Goal: Task Accomplishment & Management: Use online tool/utility

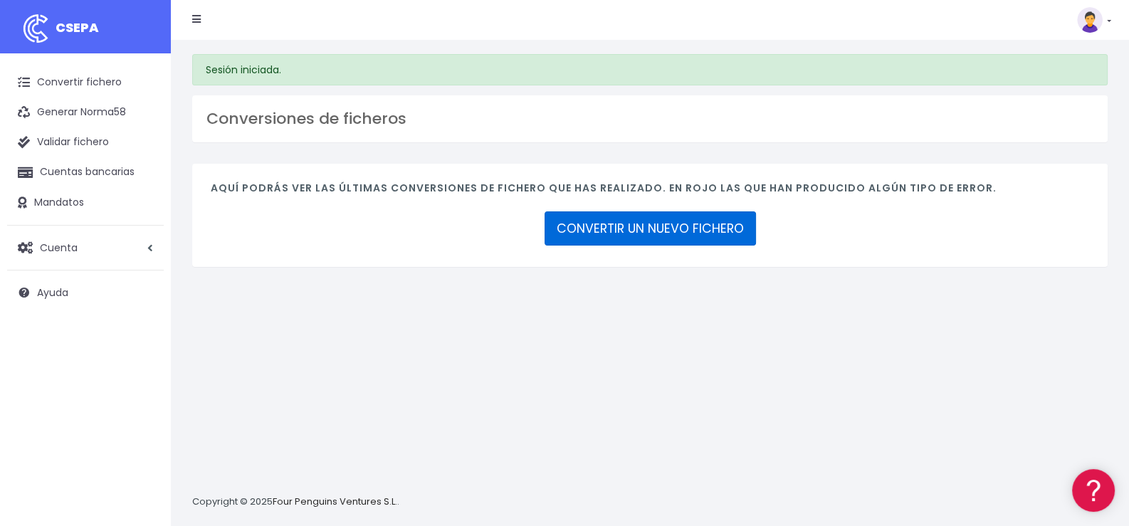
click at [674, 231] on link "CONVERTIR UN NUEVO FICHERO" at bounding box center [649, 228] width 211 height 34
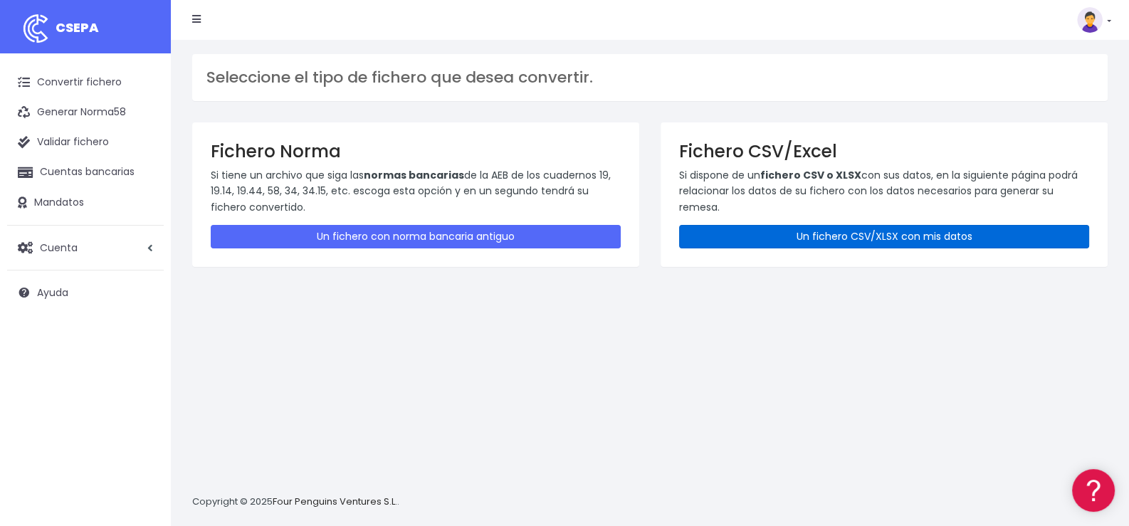
click at [885, 236] on link "Un fichero CSV/XLSX con mis datos" at bounding box center [884, 236] width 410 height 23
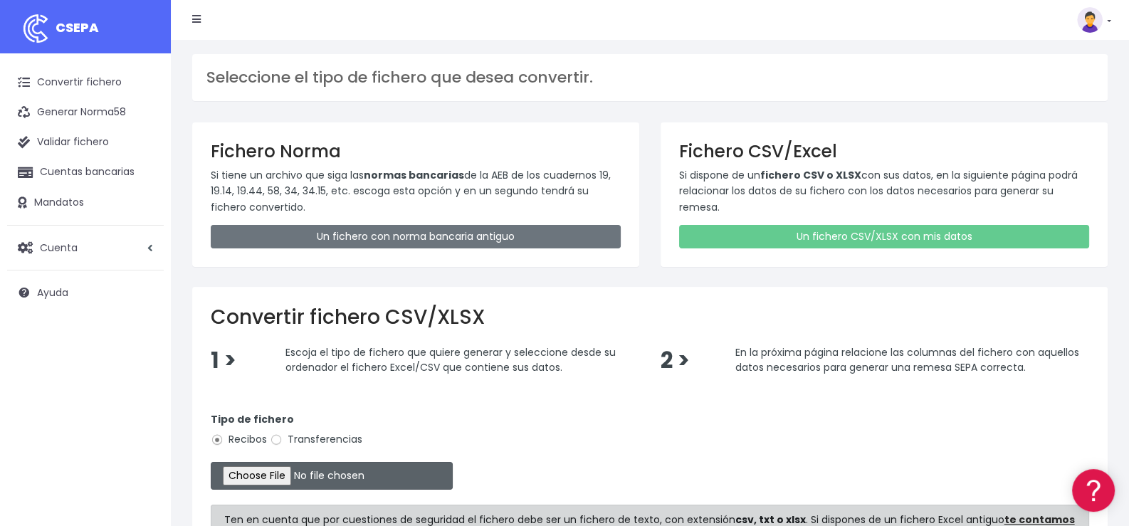
click at [297, 475] on input "file" at bounding box center [332, 476] width 242 height 28
type input "C:\fakepath\Remesa356.xlsx"
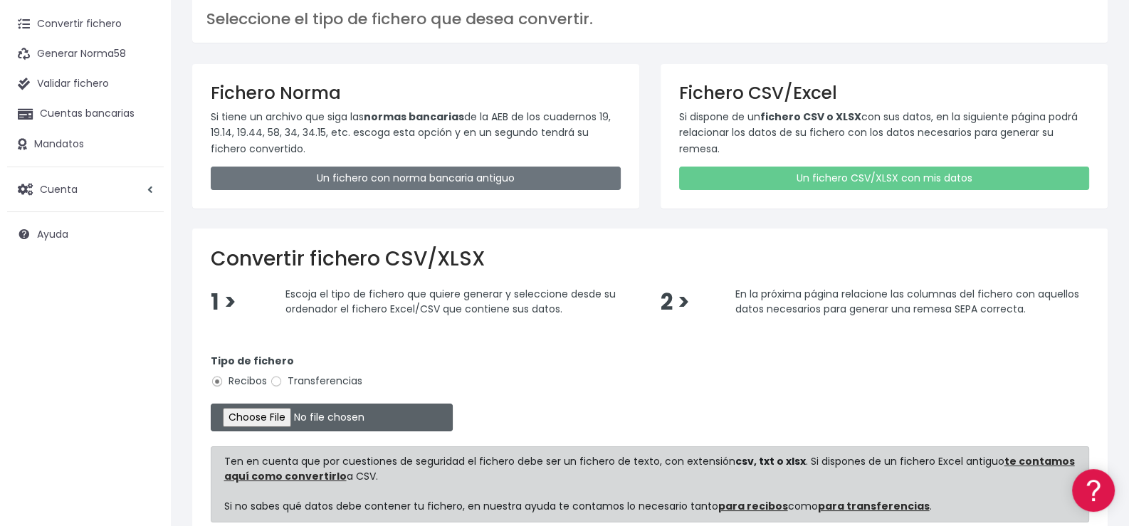
scroll to position [142, 0]
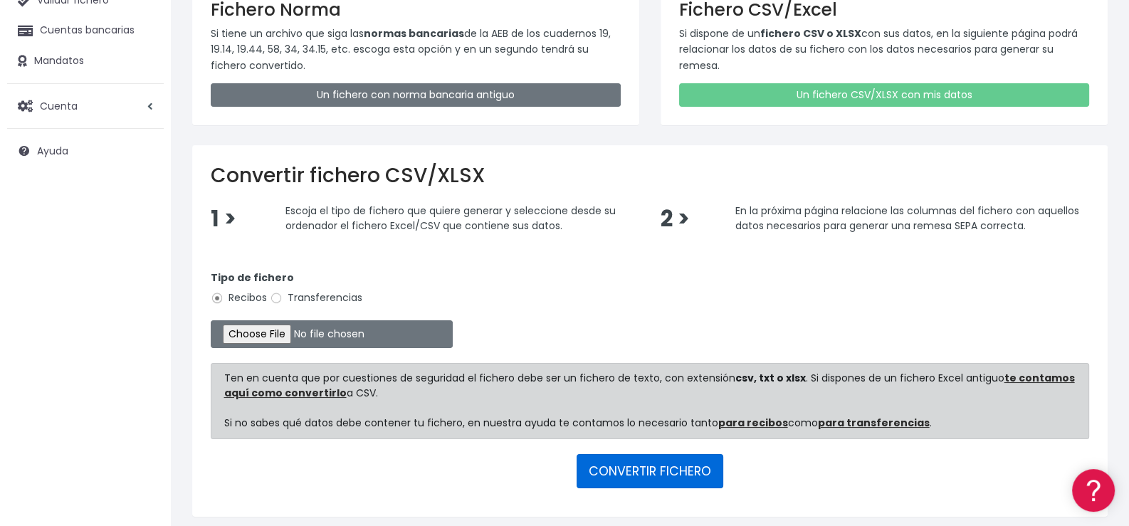
click at [632, 463] on button "CONVERTIR FICHERO" at bounding box center [649, 471] width 147 height 34
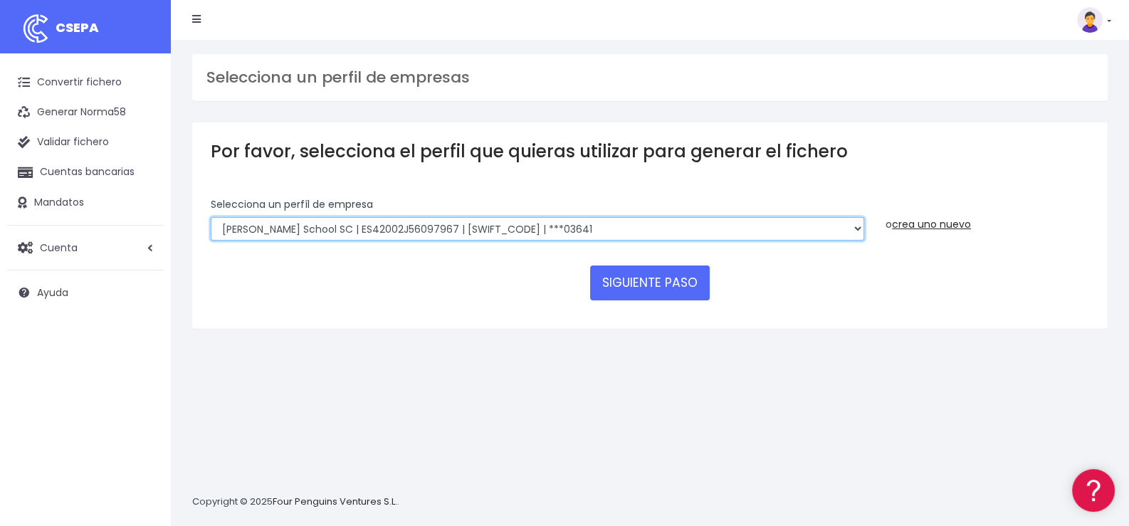
click at [473, 223] on select "Albany SCHOOL OF ENGLISH, S.L.U. | ES52000B14424907 | BSABESBBXXX | ***50314 Ro…" at bounding box center [537, 229] width 653 height 24
select select "1622"
click at [211, 217] on select "Albany SCHOOL OF ENGLISH, S.L.U. | ES52000B14424907 | BSABESBBXXX | ***50314 Ro…" at bounding box center [537, 229] width 653 height 24
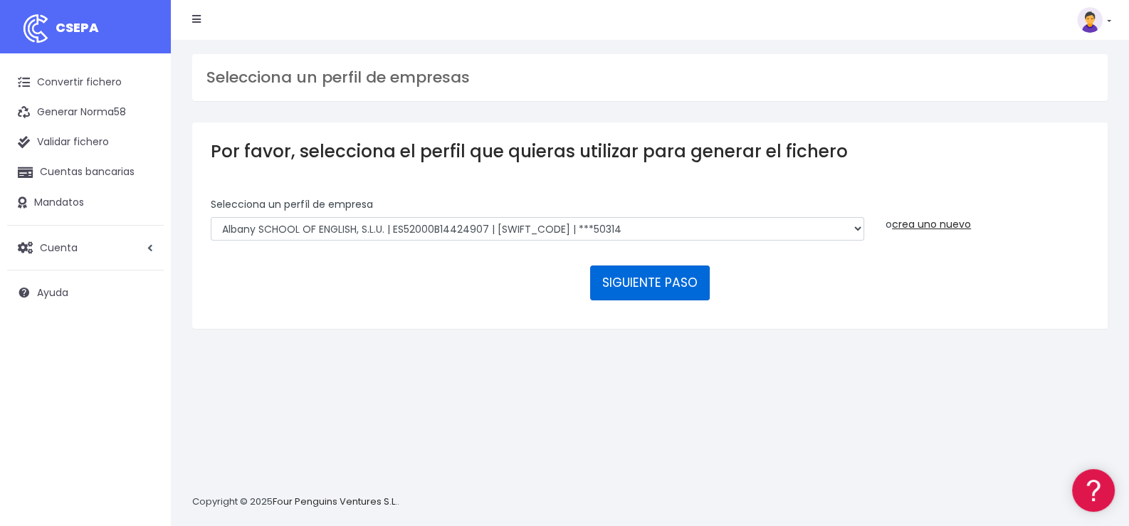
click at [655, 284] on button "SIGUIENTE PASO" at bounding box center [650, 282] width 120 height 34
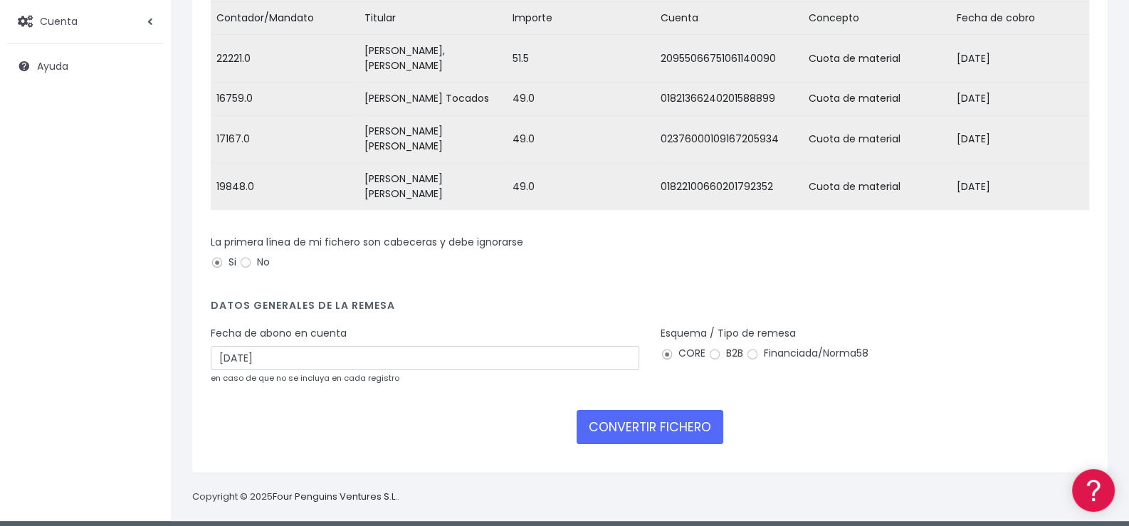
scroll to position [243, 0]
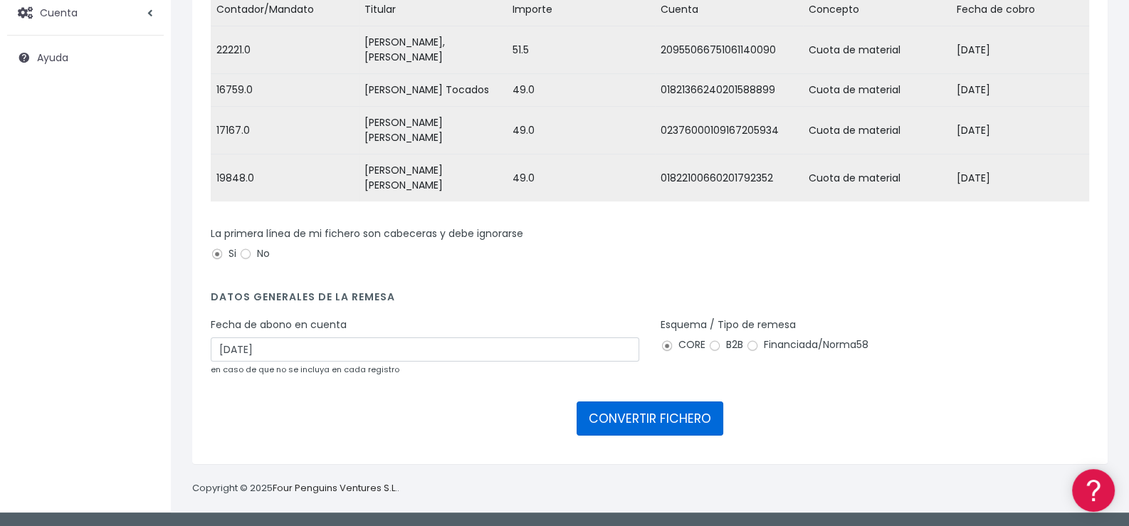
click at [660, 418] on button "CONVERTIR FICHERO" at bounding box center [649, 418] width 147 height 34
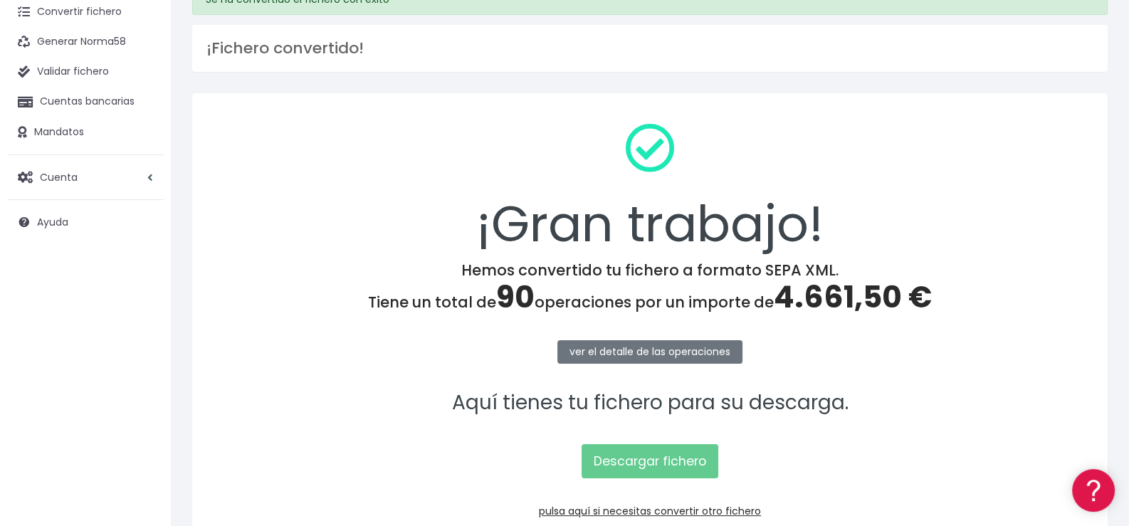
scroll to position [70, 0]
click at [655, 462] on link "Descargar fichero" at bounding box center [649, 461] width 137 height 34
